Goal: Navigation & Orientation: Find specific page/section

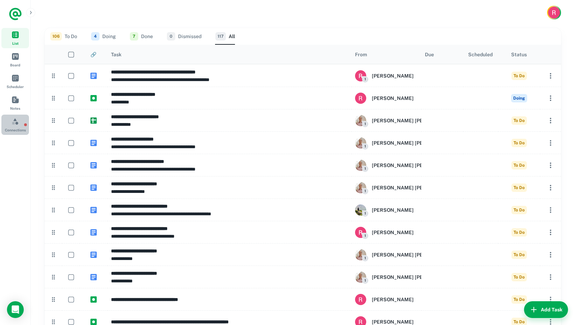
click at [13, 124] on span "Connections" at bounding box center [16, 121] width 8 height 8
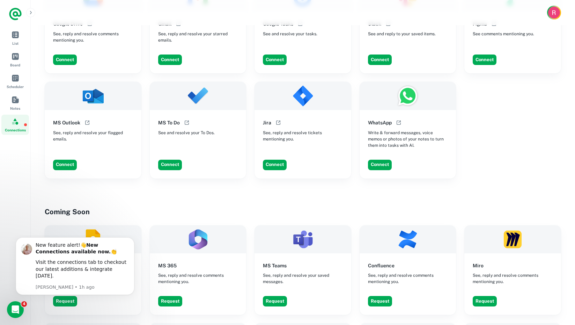
scroll to position [362, 0]
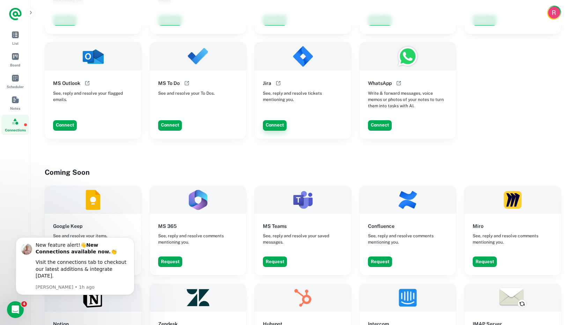
click at [274, 122] on button "Connect" at bounding box center [275, 125] width 24 height 10
click at [9, 39] on link "List" at bounding box center [15, 38] width 28 height 20
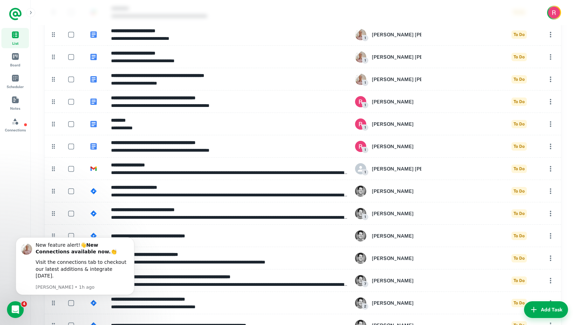
scroll to position [2343, 0]
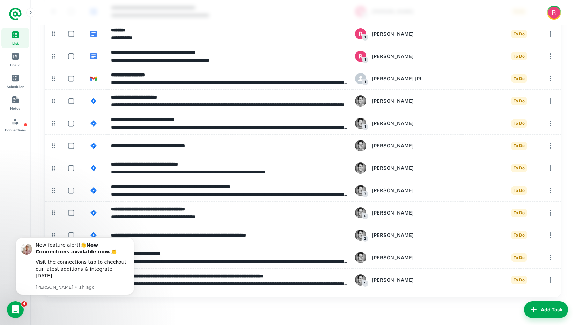
click at [132, 241] on icon "Dismiss notification" at bounding box center [133, 239] width 4 height 4
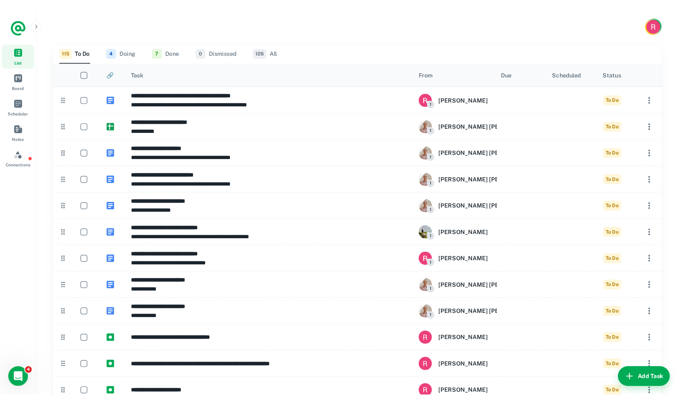
scroll to position [0, 0]
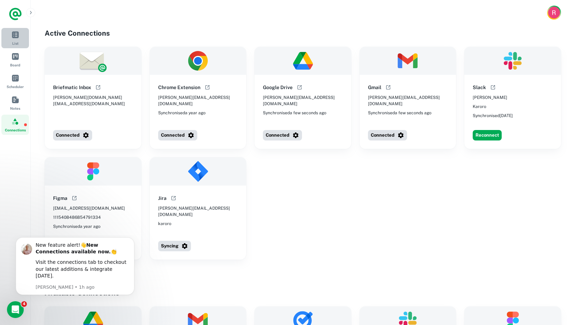
click at [15, 35] on span "List" at bounding box center [16, 35] width 8 height 8
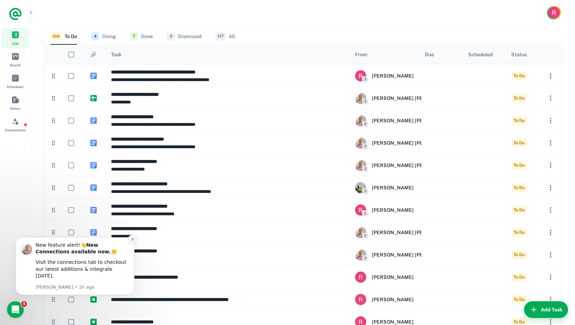
click at [134, 241] on icon "Dismiss notification" at bounding box center [133, 239] width 4 height 4
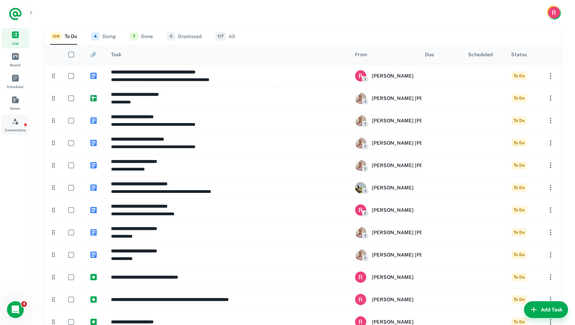
click at [10, 127] on span "Connections" at bounding box center [15, 130] width 21 height 6
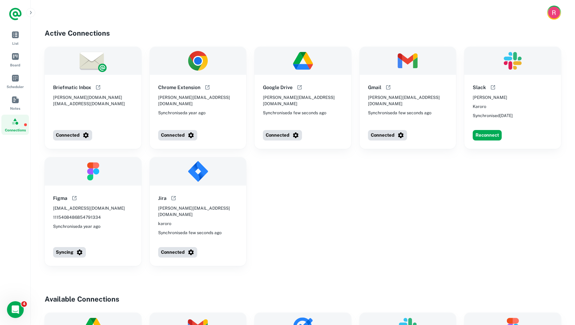
click at [193, 172] on img at bounding box center [198, 171] width 97 height 28
click at [14, 29] on link "List" at bounding box center [15, 38] width 28 height 20
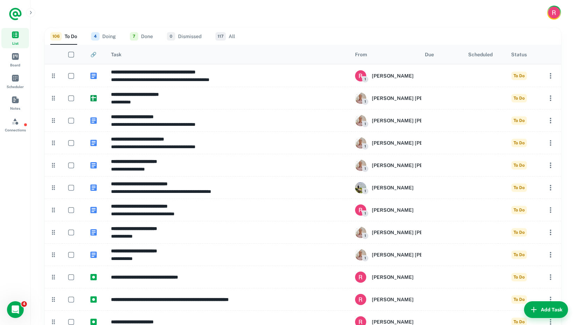
click at [110, 38] on button "4 Doing" at bounding box center [103, 36] width 25 height 17
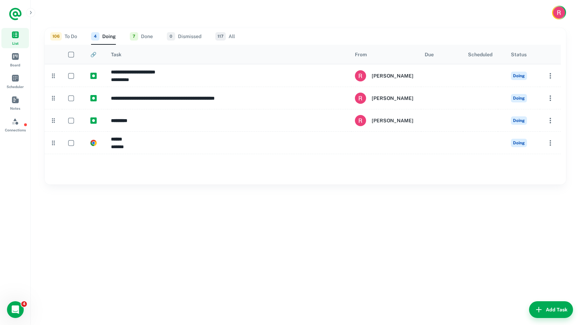
click at [71, 35] on button "106 To Do" at bounding box center [63, 36] width 27 height 17
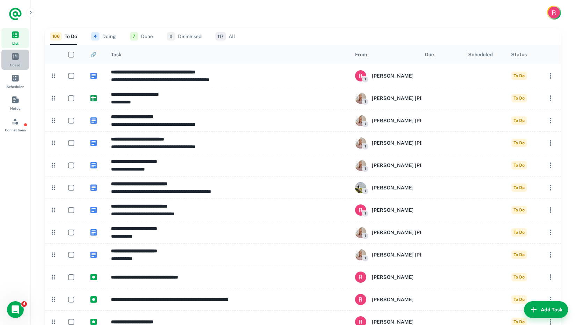
click at [22, 59] on link "Board" at bounding box center [15, 60] width 28 height 20
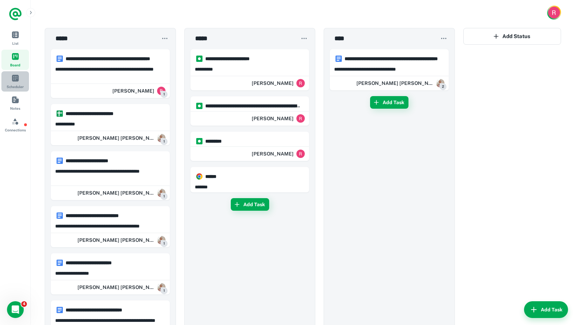
click at [16, 81] on span "Scheduler" at bounding box center [16, 78] width 8 height 8
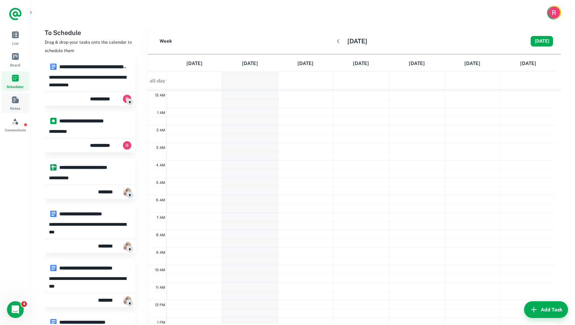
scroll to position [105, 0]
click at [16, 102] on span "Notes" at bounding box center [16, 100] width 8 height 8
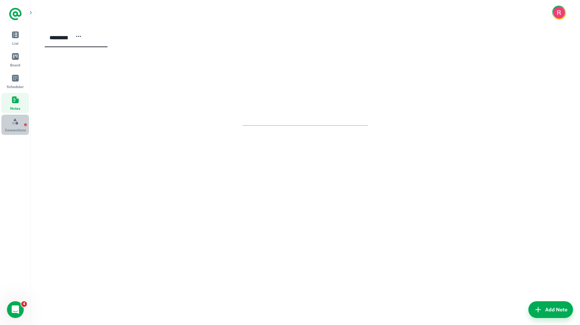
click at [10, 125] on link "Connections" at bounding box center [15, 124] width 28 height 20
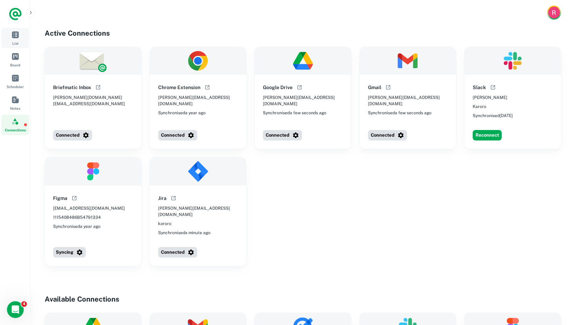
click at [7, 35] on link "List" at bounding box center [15, 38] width 28 height 20
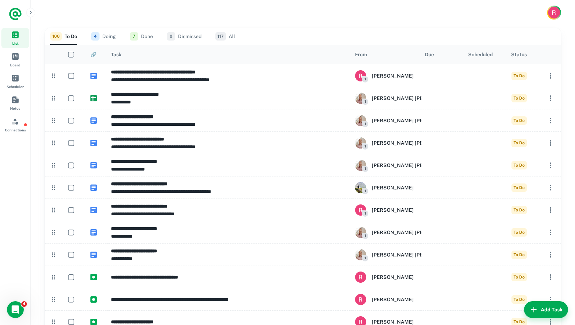
click at [110, 34] on button "4 Doing" at bounding box center [103, 36] width 25 height 17
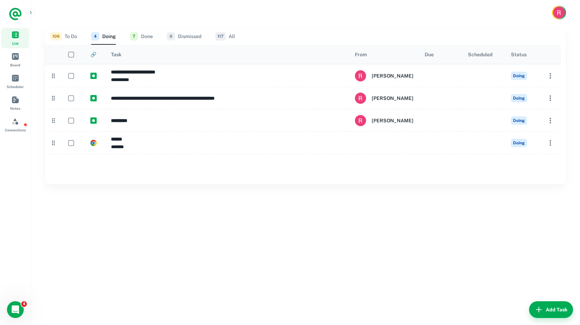
click at [147, 36] on button "7 Done" at bounding box center [141, 36] width 23 height 17
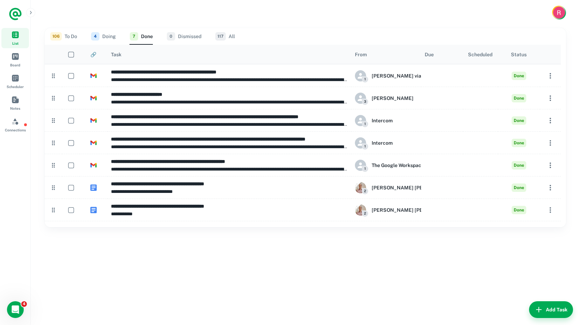
click at [199, 32] on button "0 Dismissed" at bounding box center [184, 36] width 35 height 17
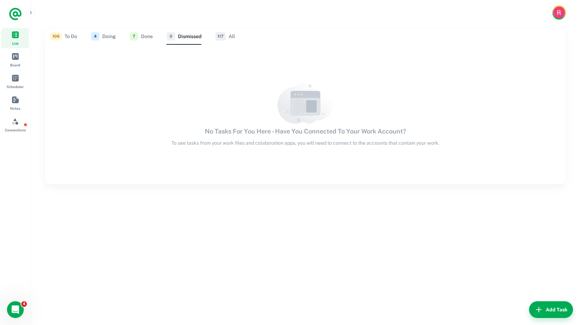
click at [141, 35] on button "7 Done" at bounding box center [141, 36] width 23 height 17
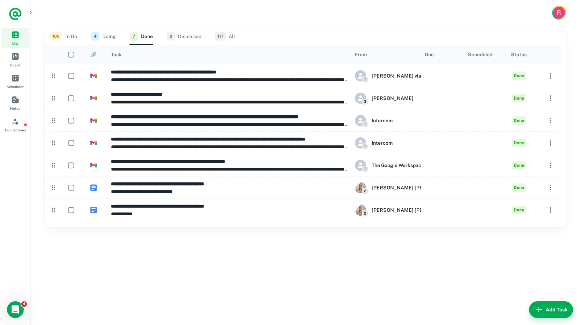
click at [109, 37] on button "4 Doing" at bounding box center [103, 36] width 25 height 17
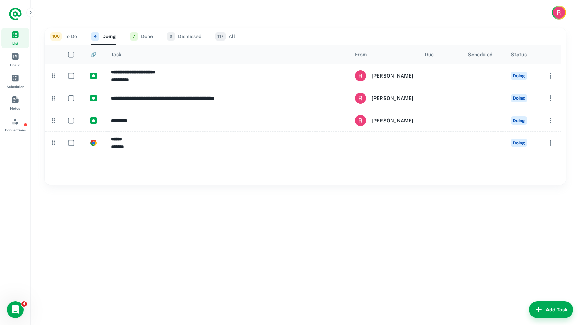
click at [64, 35] on button "106 To Do" at bounding box center [63, 36] width 27 height 17
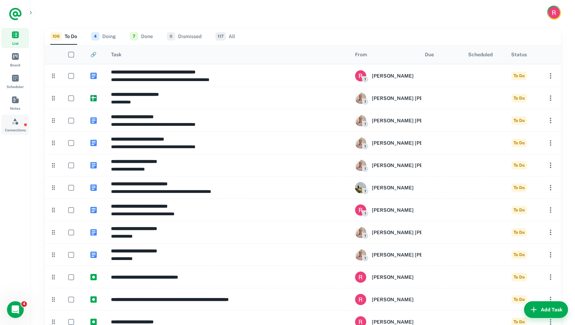
click at [5, 125] on link "Connections" at bounding box center [15, 124] width 28 height 20
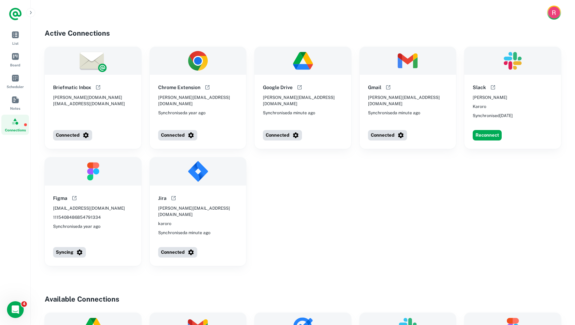
click at [175, 197] on icon "Open help documentation" at bounding box center [174, 197] width 2 height 2
